Goal: Check status: Check status

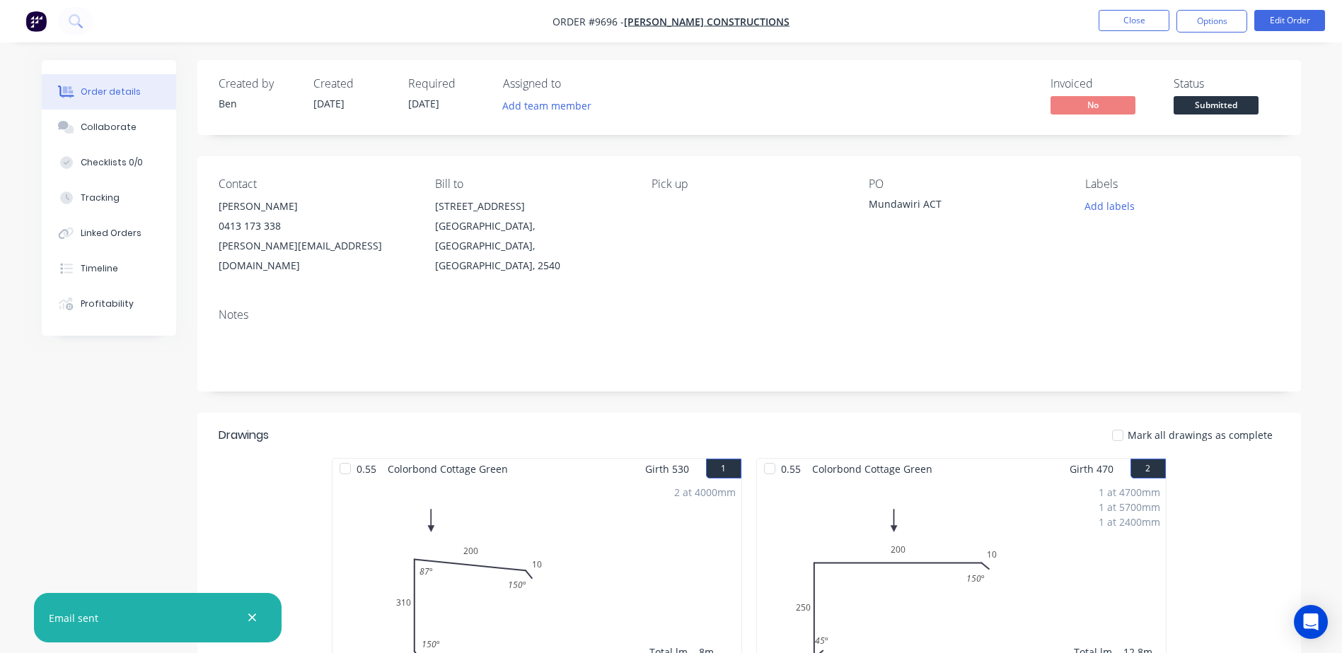
click at [1152, 24] on button "Close" at bounding box center [1133, 20] width 71 height 21
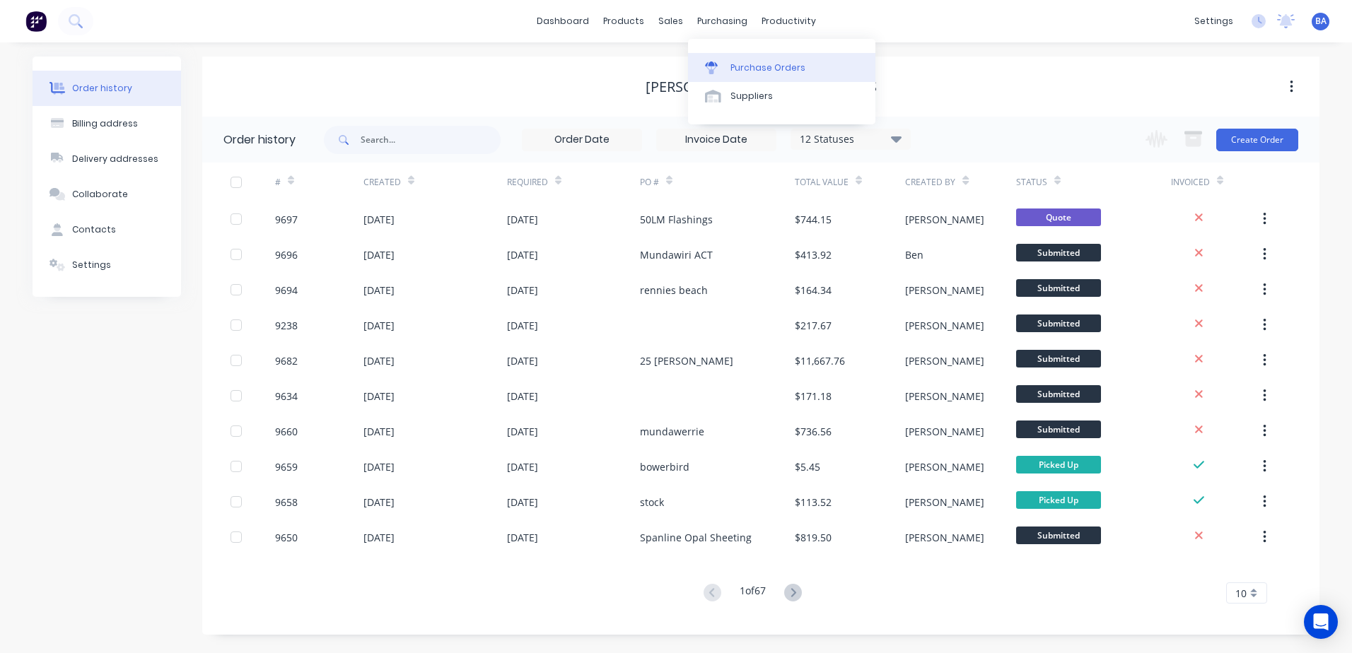
click at [718, 70] on div at bounding box center [715, 68] width 21 height 13
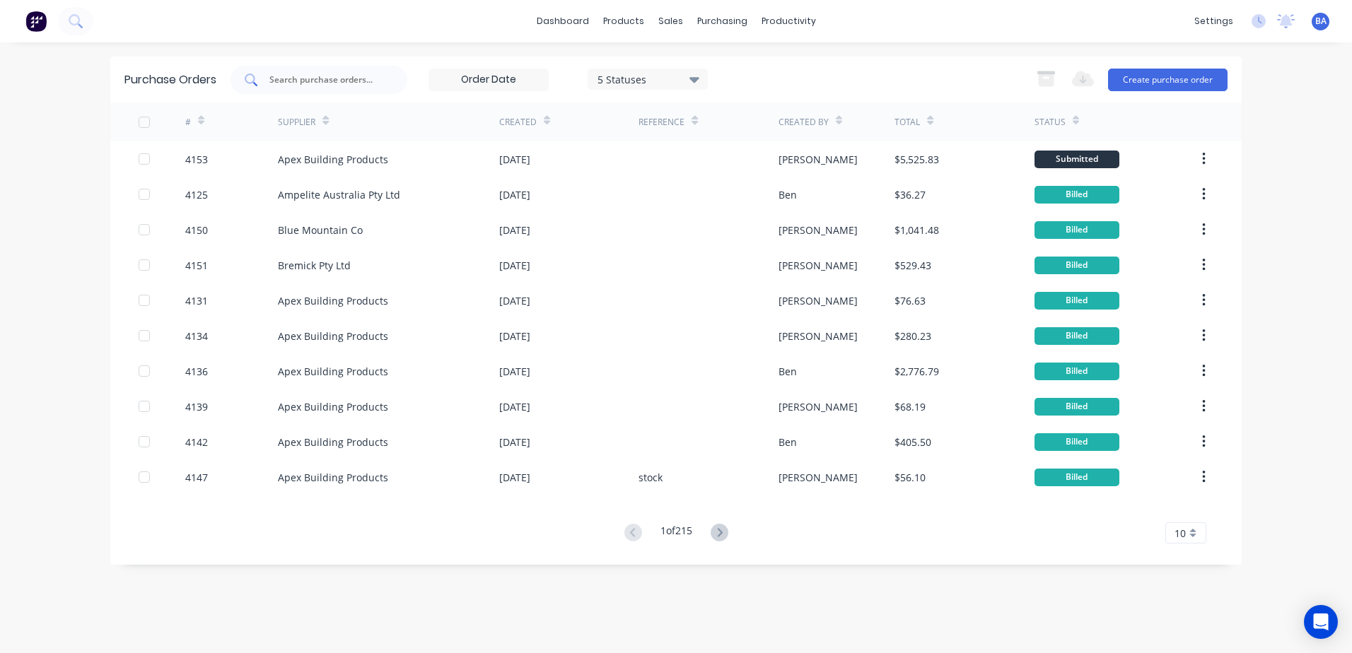
click at [267, 80] on div at bounding box center [319, 80] width 177 height 28
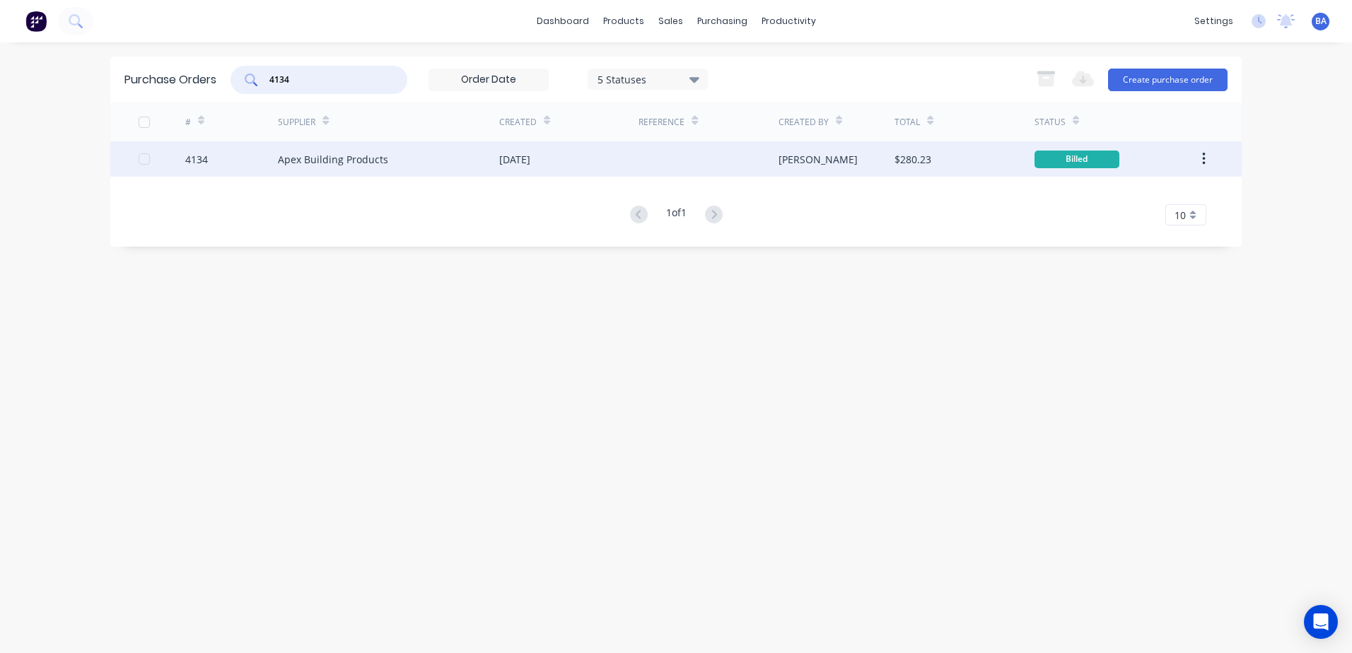
type input "4134"
click at [424, 157] on div "Apex Building Products" at bounding box center [388, 158] width 221 height 35
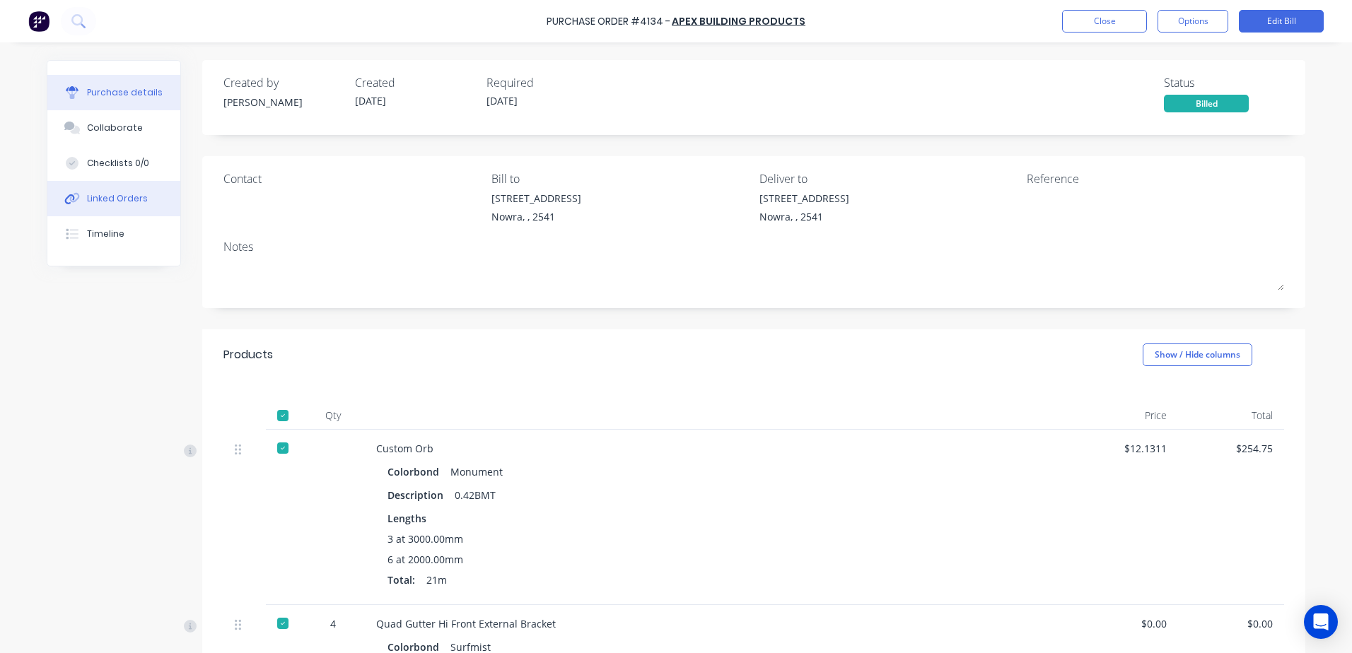
click at [124, 200] on div "Linked Orders" at bounding box center [117, 198] width 61 height 13
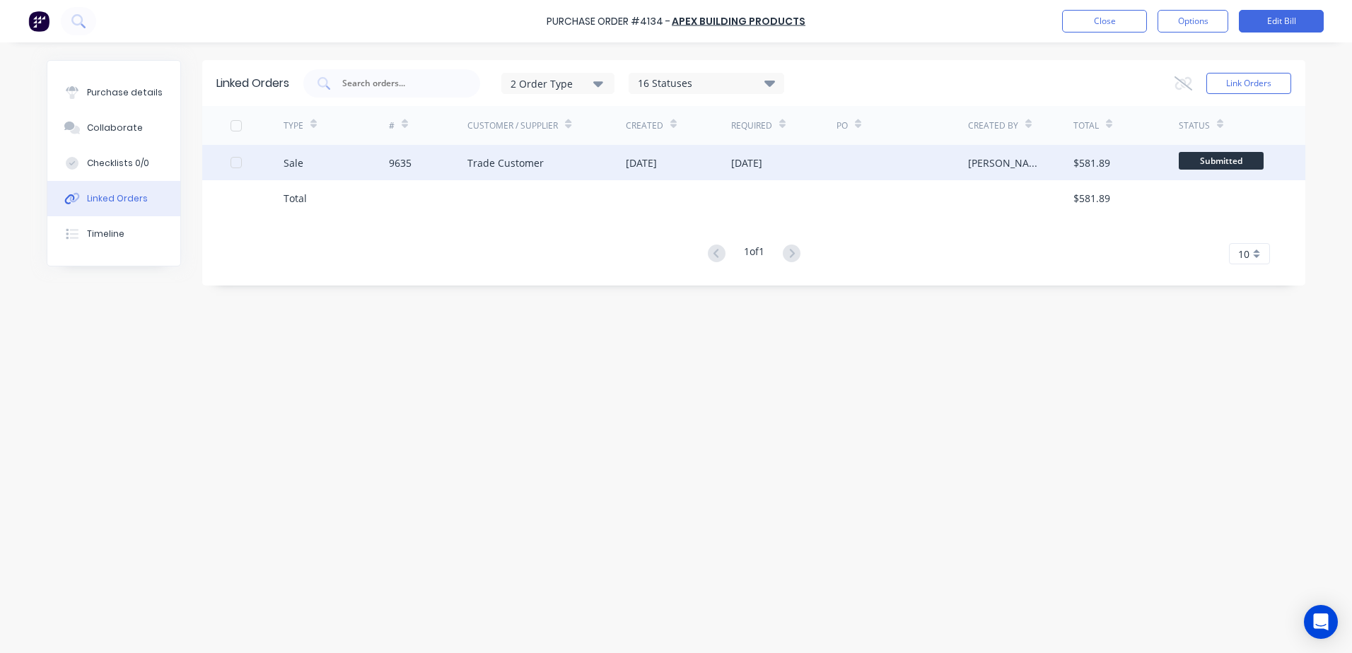
click at [574, 170] on div "Trade Customer" at bounding box center [546, 162] width 158 height 35
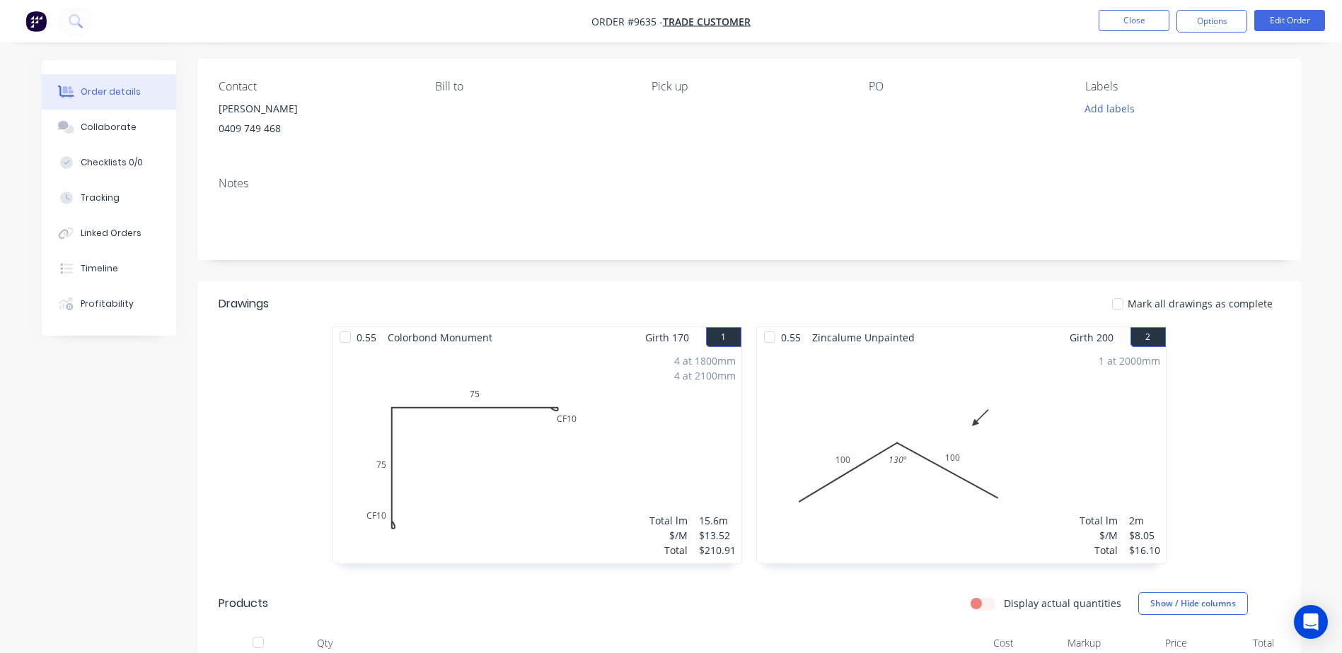
scroll to position [71, 0]
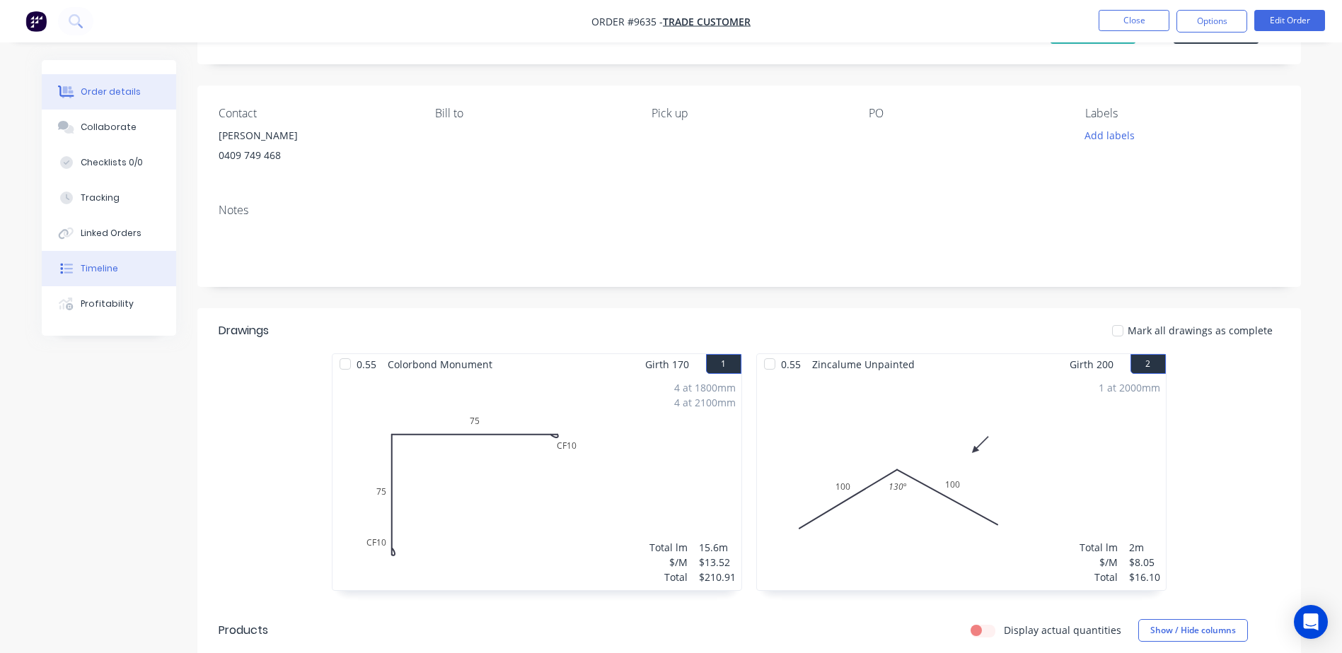
click at [115, 267] on div "Timeline" at bounding box center [99, 268] width 37 height 13
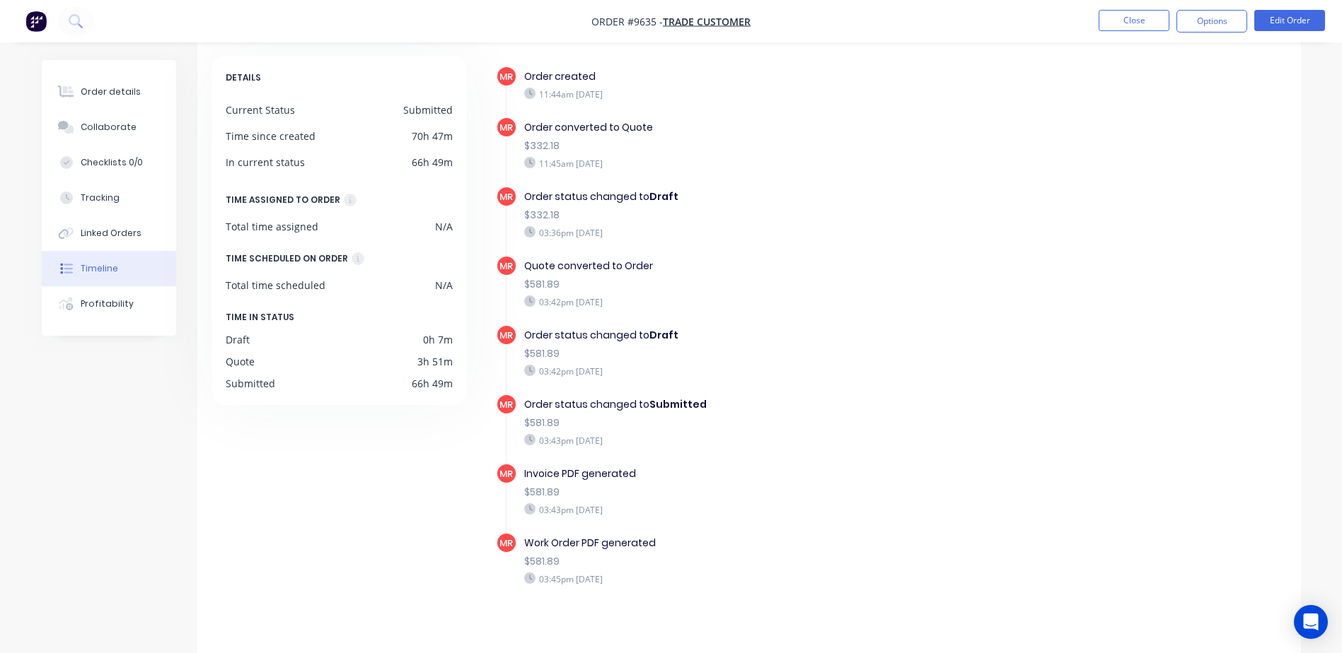
scroll to position [74, 0]
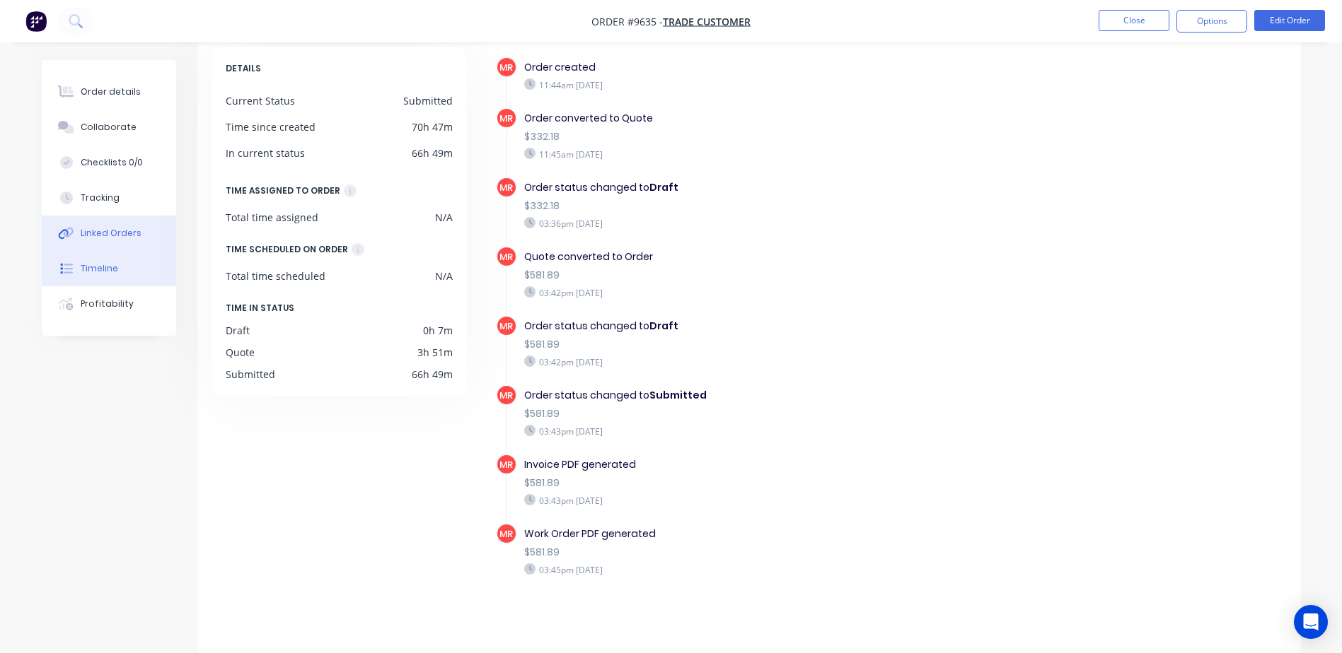
click at [125, 236] on div "Linked Orders" at bounding box center [111, 233] width 61 height 13
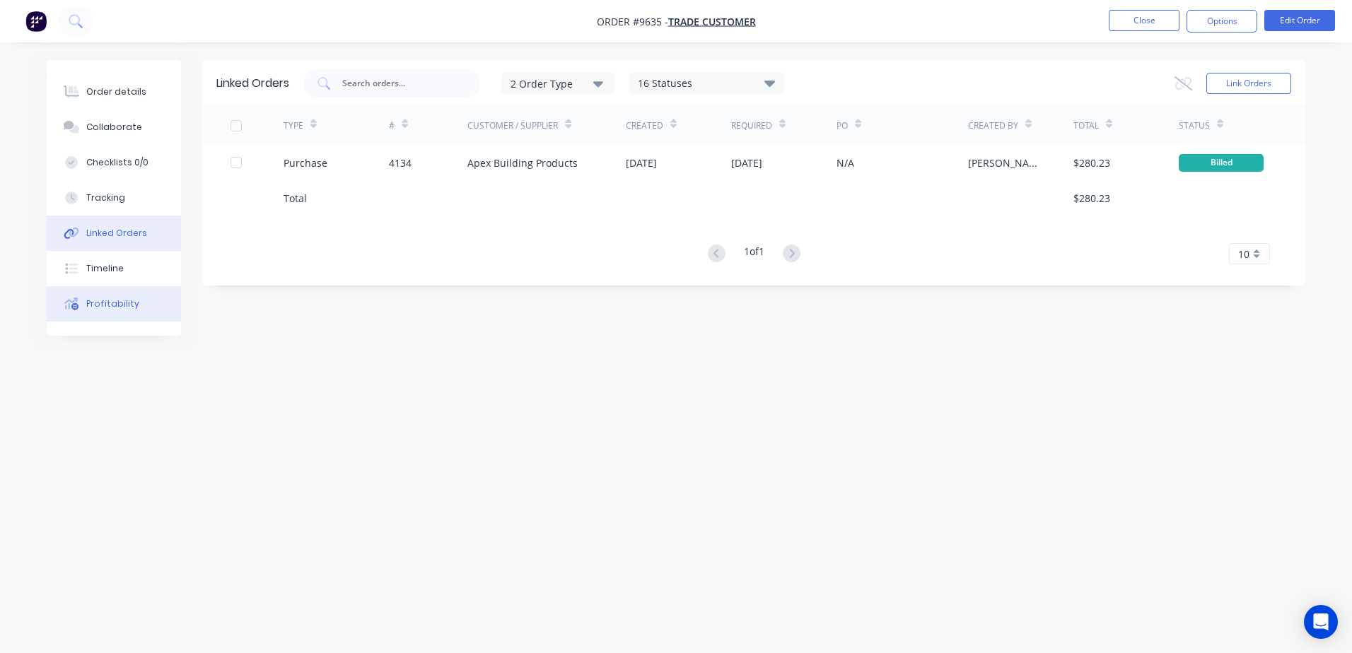
click at [127, 294] on button "Profitability" at bounding box center [114, 303] width 134 height 35
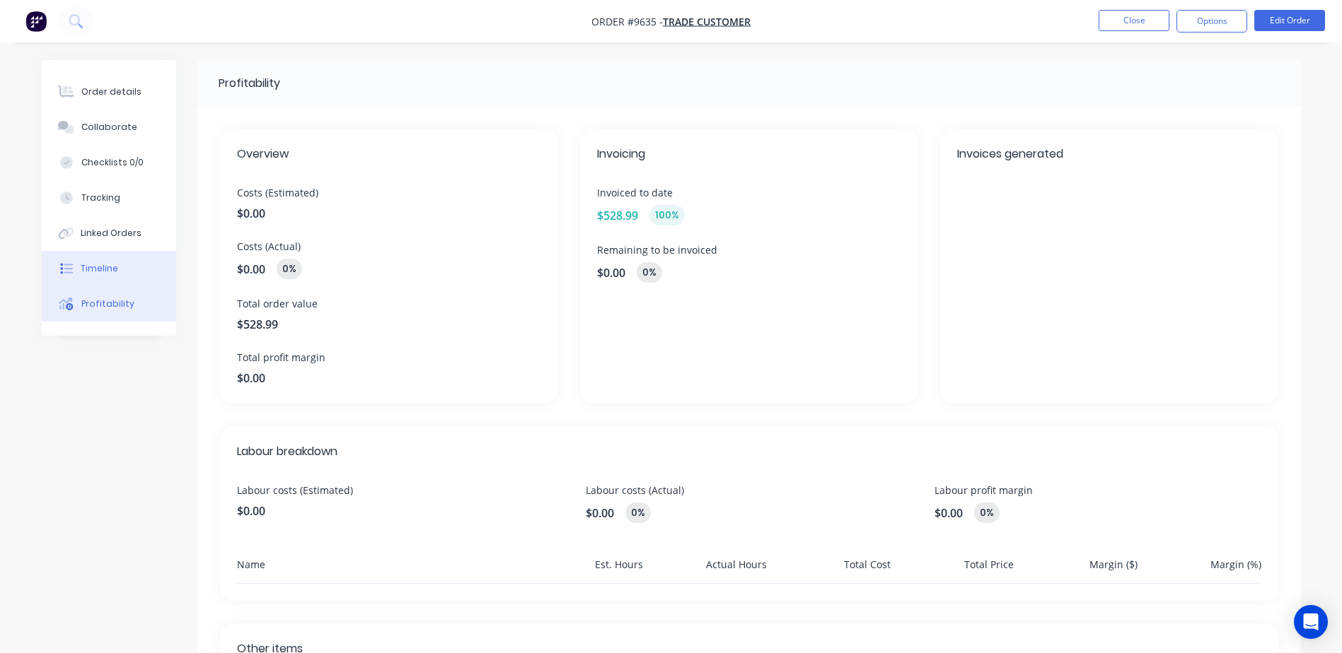
click at [125, 267] on button "Timeline" at bounding box center [109, 268] width 134 height 35
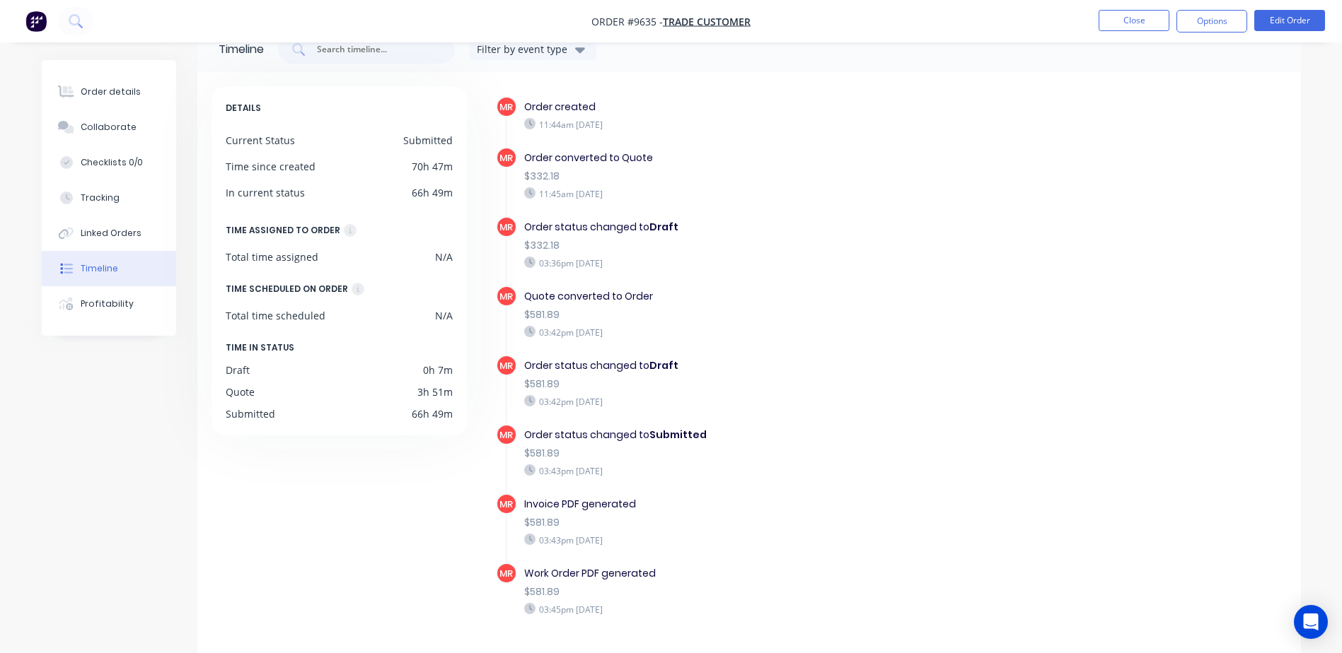
scroll to position [74, 0]
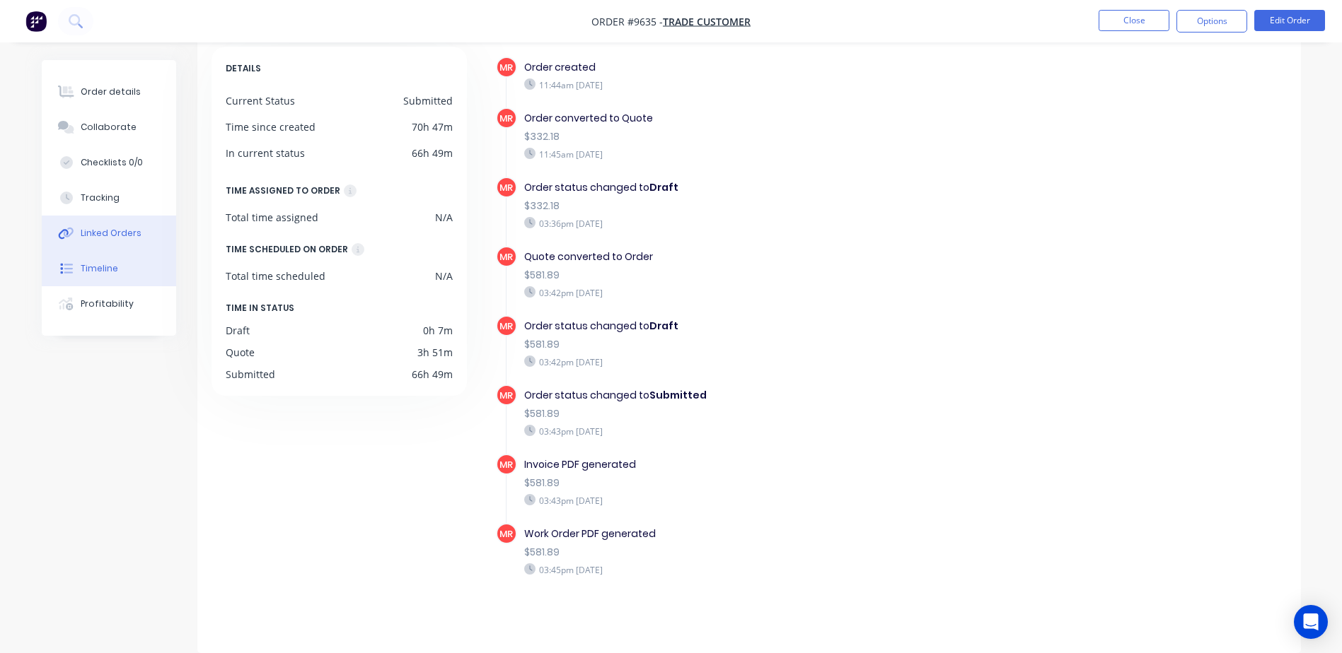
click at [120, 230] on div "Linked Orders" at bounding box center [111, 233] width 61 height 13
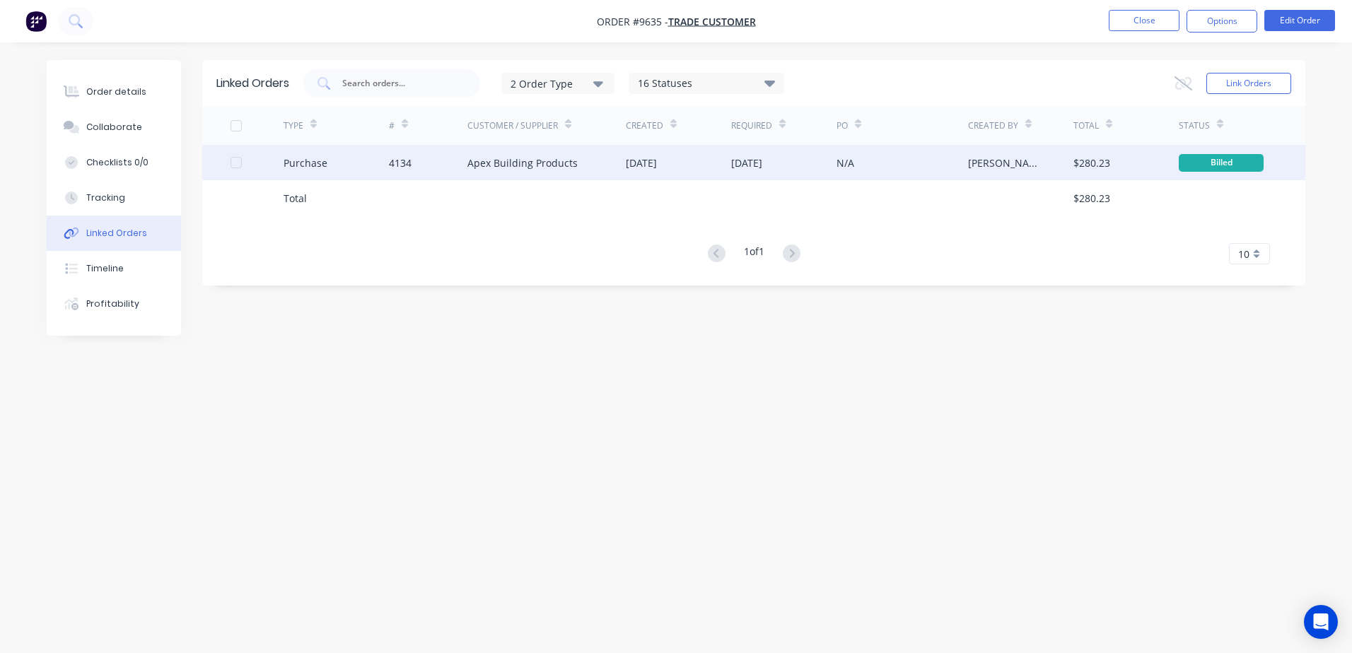
click at [565, 164] on div "Apex Building Products" at bounding box center [522, 163] width 110 height 15
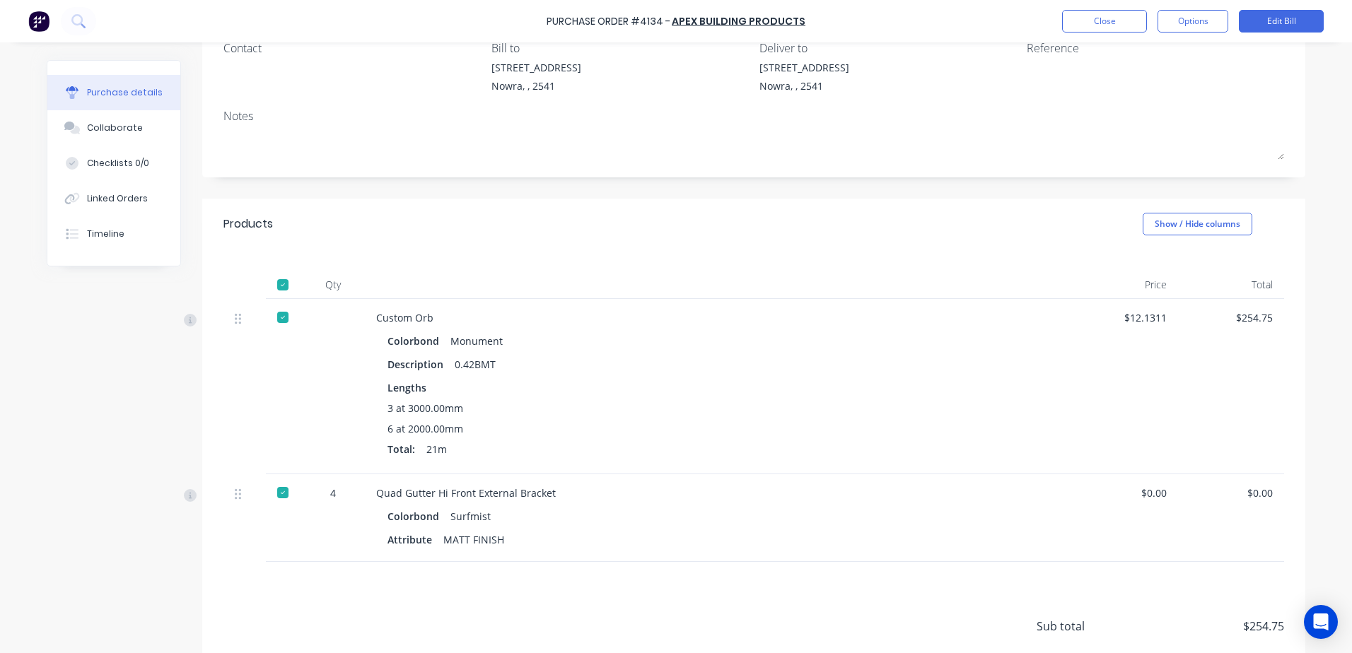
scroll to position [71, 0]
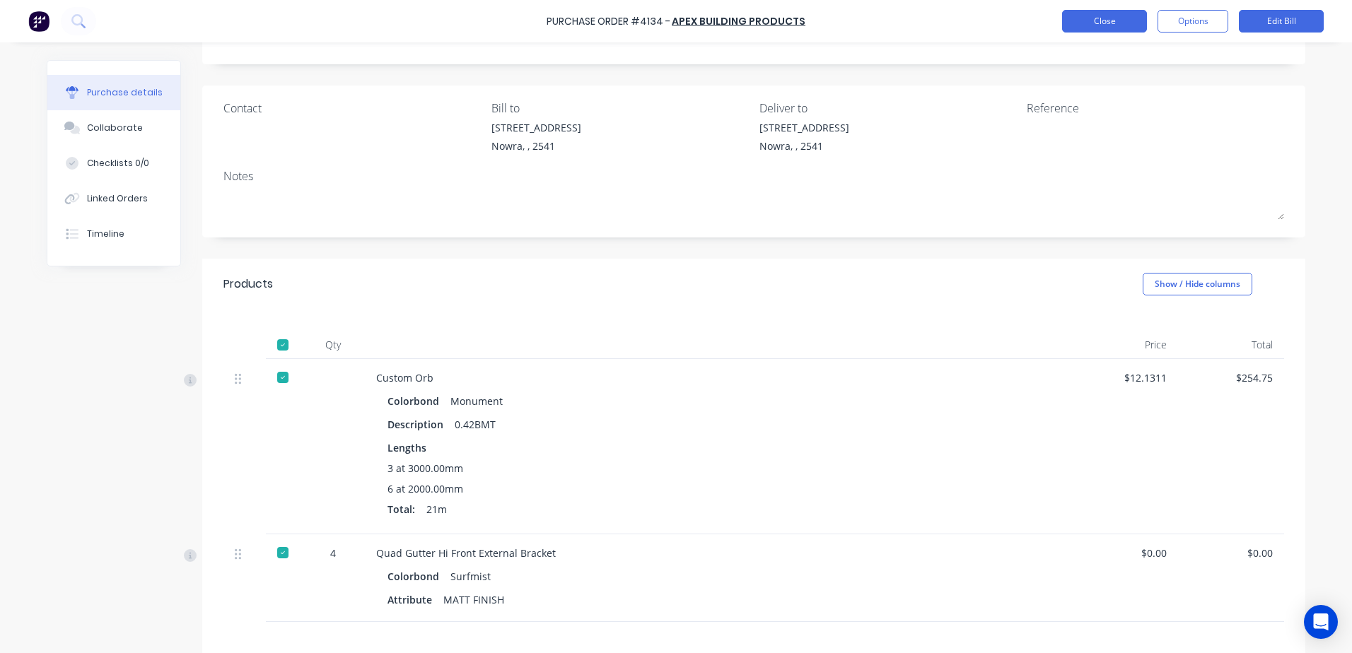
click at [1088, 13] on button "Close" at bounding box center [1104, 21] width 85 height 23
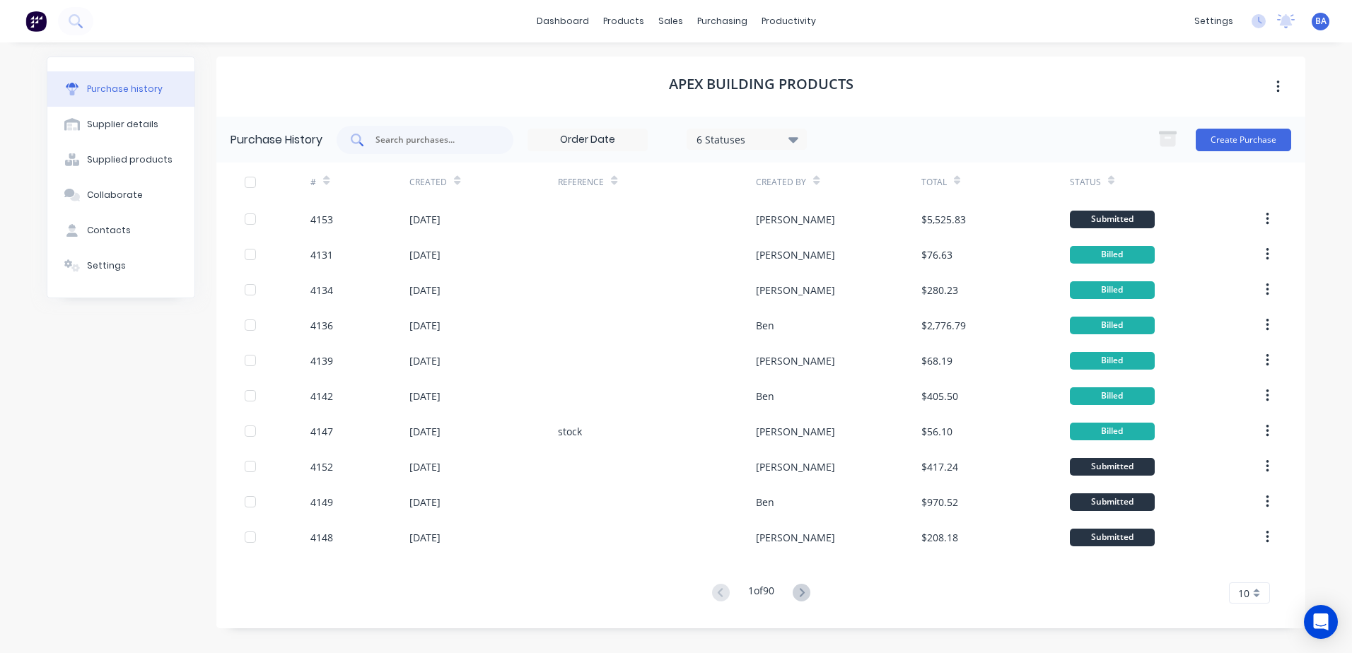
click at [456, 139] on input "text" at bounding box center [432, 140] width 117 height 14
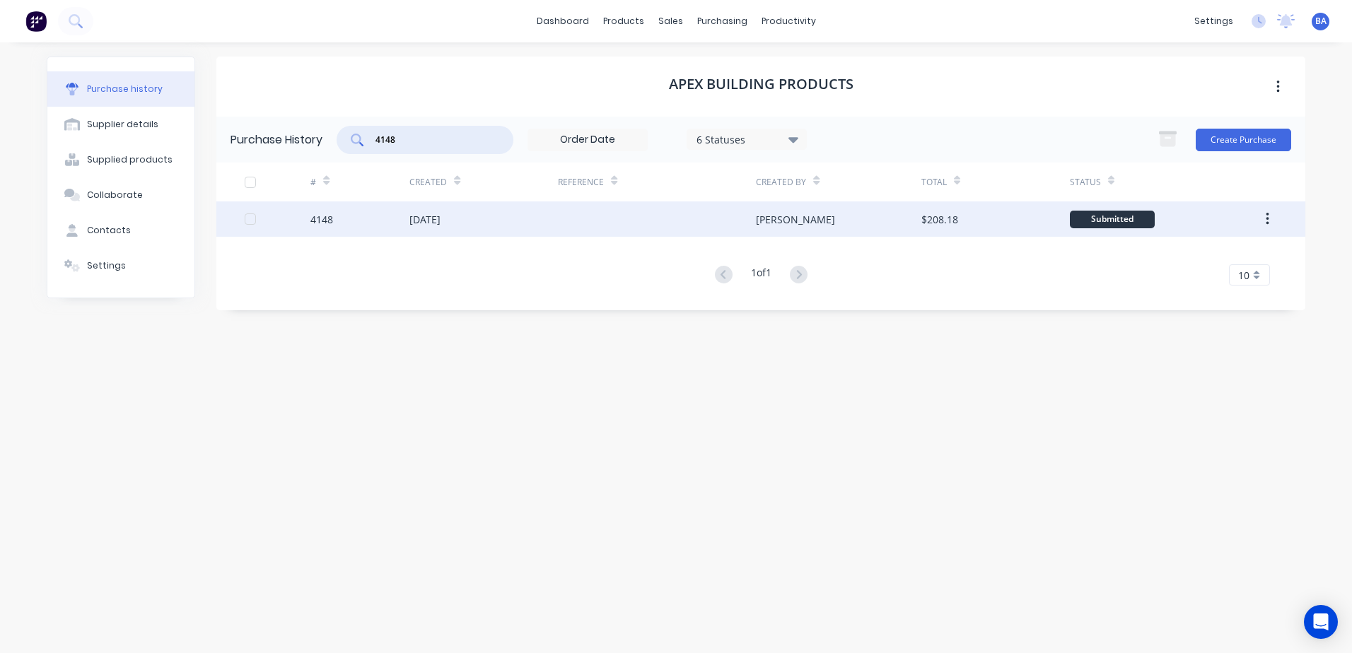
type input "4148"
click at [470, 218] on div "[DATE]" at bounding box center [483, 219] width 149 height 35
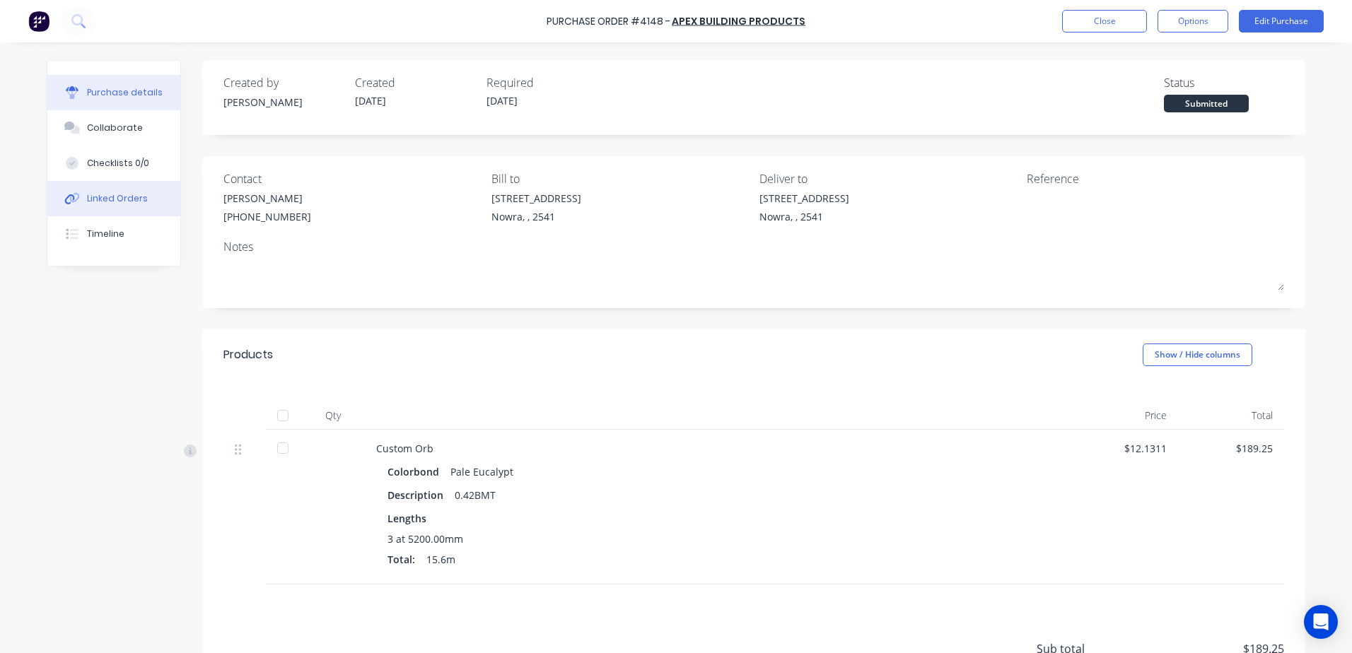
click at [101, 184] on button "Linked Orders" at bounding box center [113, 198] width 133 height 35
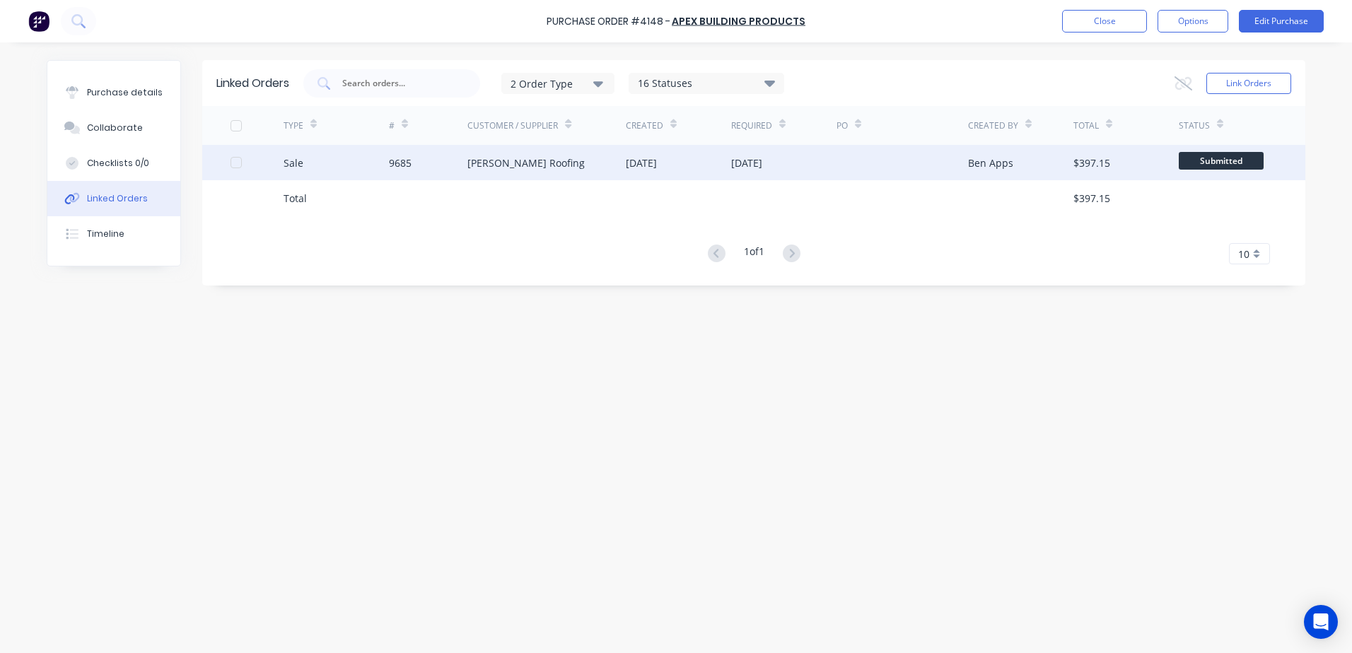
click at [560, 162] on div "[PERSON_NAME] Roofing" at bounding box center [546, 162] width 158 height 35
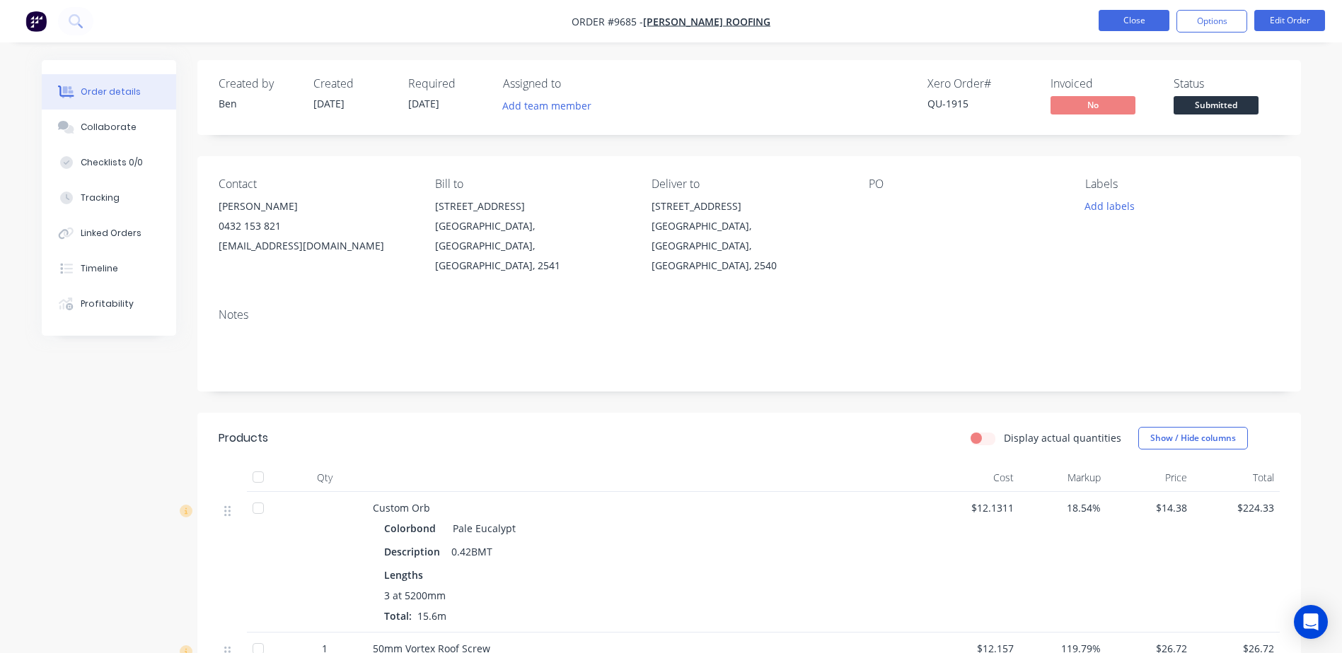
click at [1121, 22] on button "Close" at bounding box center [1133, 20] width 71 height 21
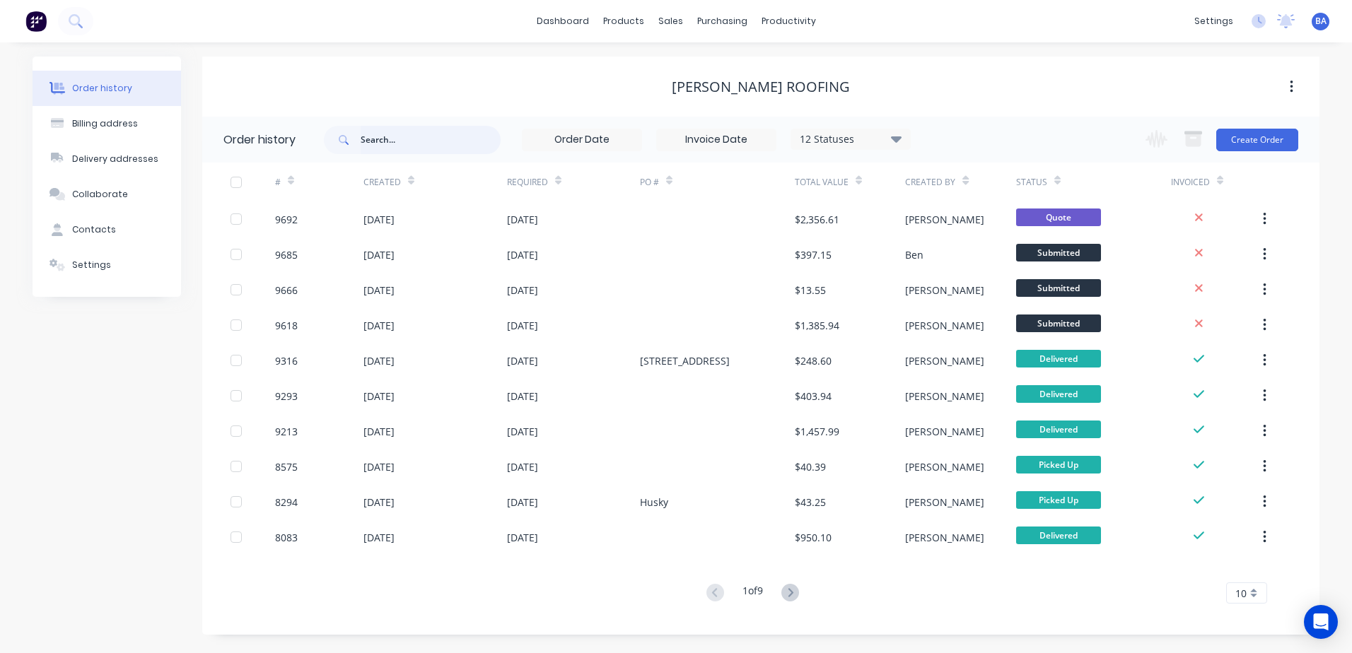
click at [452, 145] on input "text" at bounding box center [431, 140] width 140 height 28
click at [719, 69] on div at bounding box center [715, 68] width 21 height 13
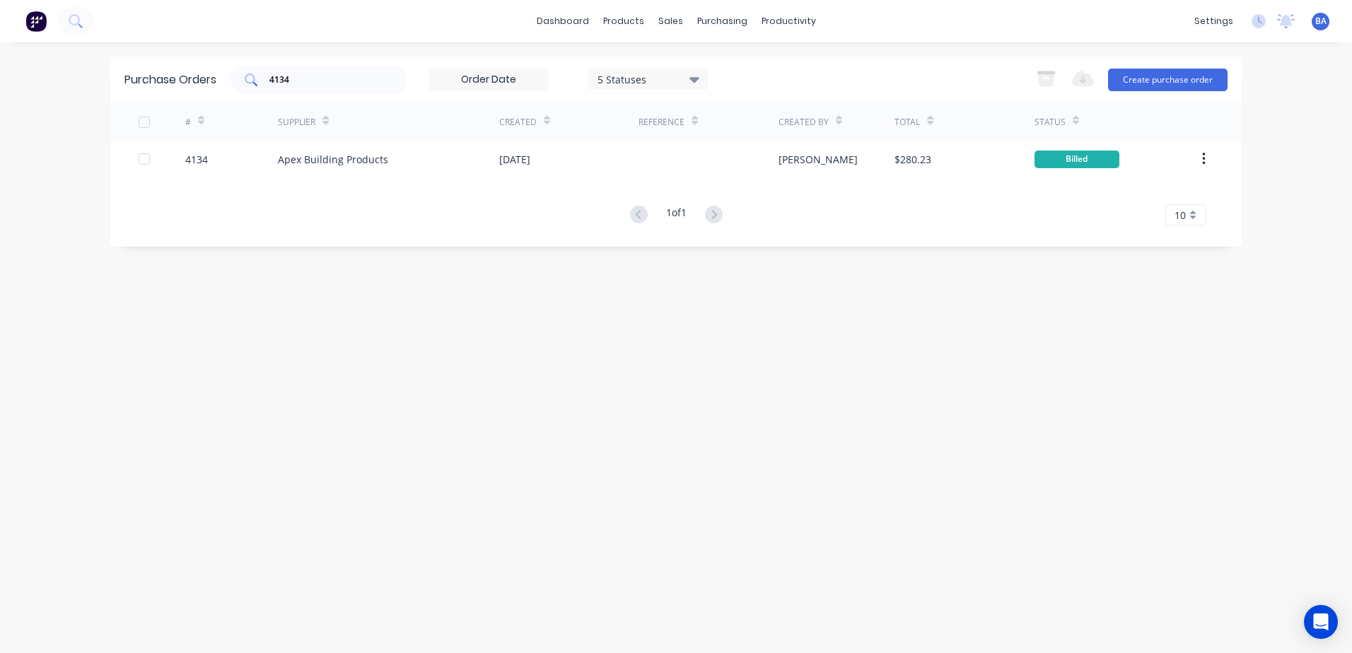
click at [372, 76] on input "4134" at bounding box center [326, 80] width 117 height 14
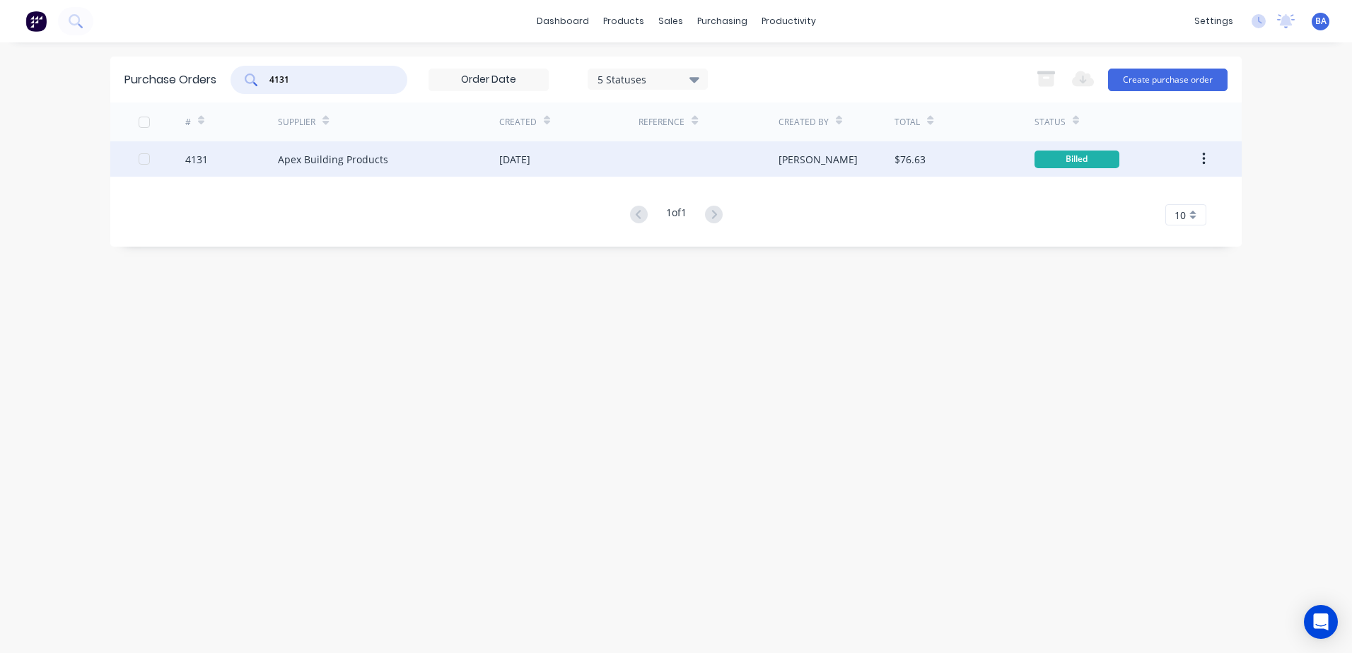
type input "4131"
click at [400, 152] on div "Apex Building Products" at bounding box center [388, 158] width 221 height 35
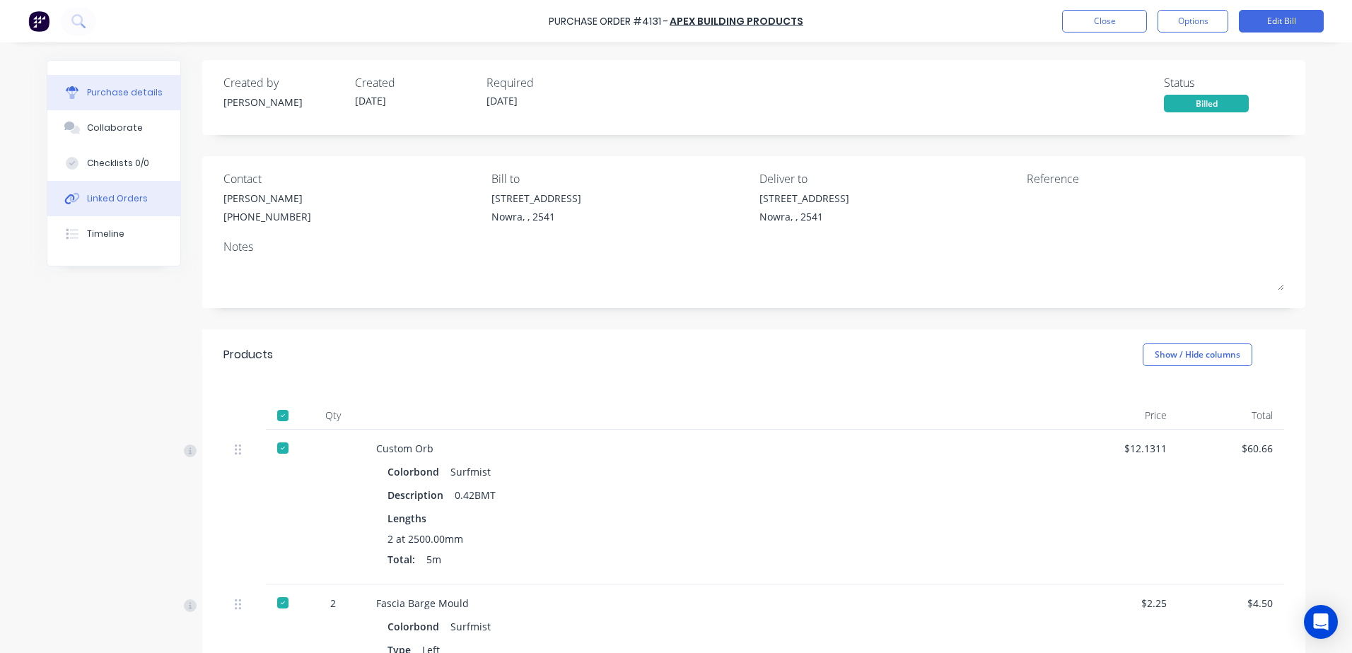
click at [120, 191] on button "Linked Orders" at bounding box center [113, 198] width 133 height 35
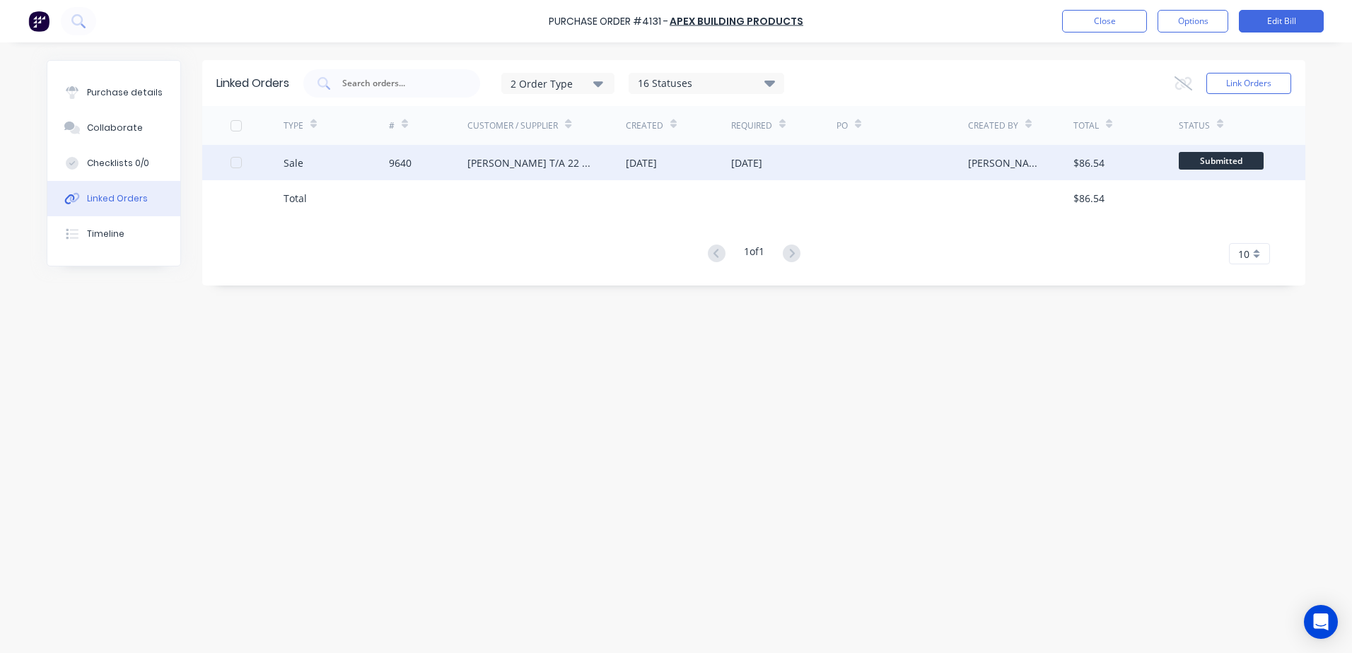
click at [551, 161] on div "[PERSON_NAME] T/A 22 Degrees Metal Roofing" at bounding box center [532, 163] width 130 height 15
